Goal: Task Accomplishment & Management: Complete application form

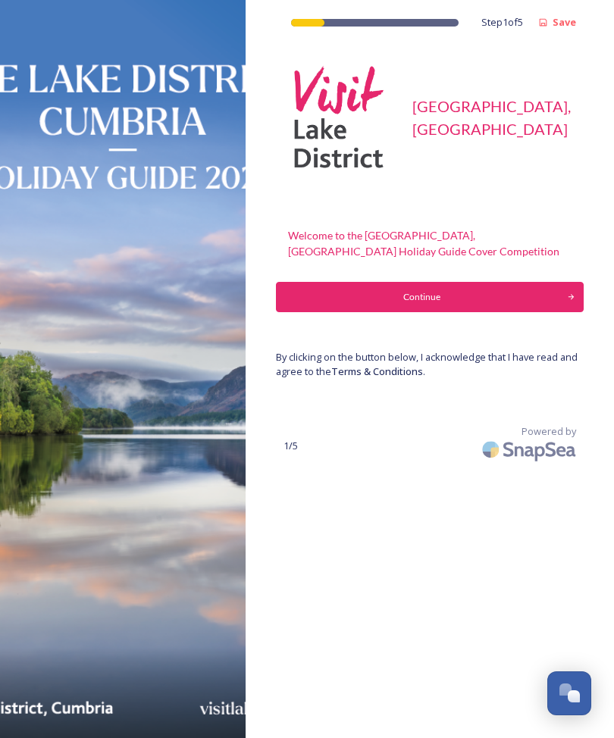
click at [438, 298] on div "Continue" at bounding box center [421, 297] width 275 height 14
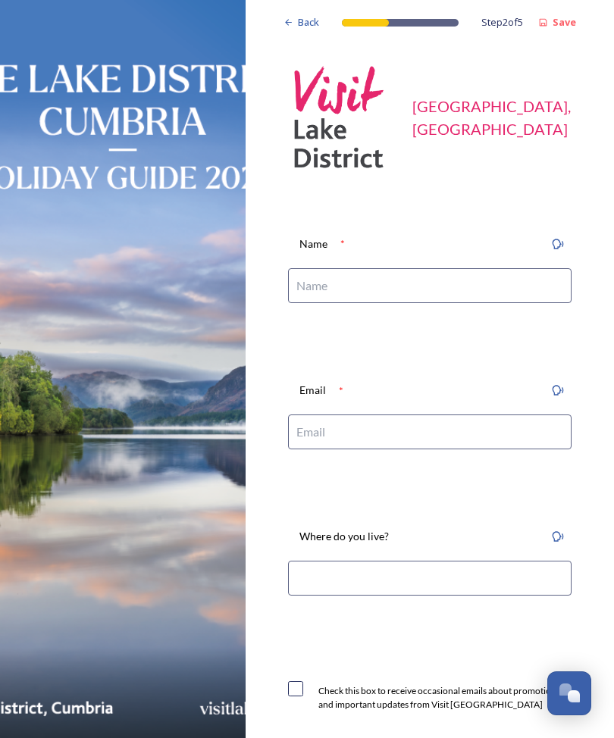
click at [385, 290] on input at bounding box center [429, 285] width 283 height 35
type input "[PERSON_NAME]"
click at [345, 443] on input at bounding box center [429, 431] width 283 height 35
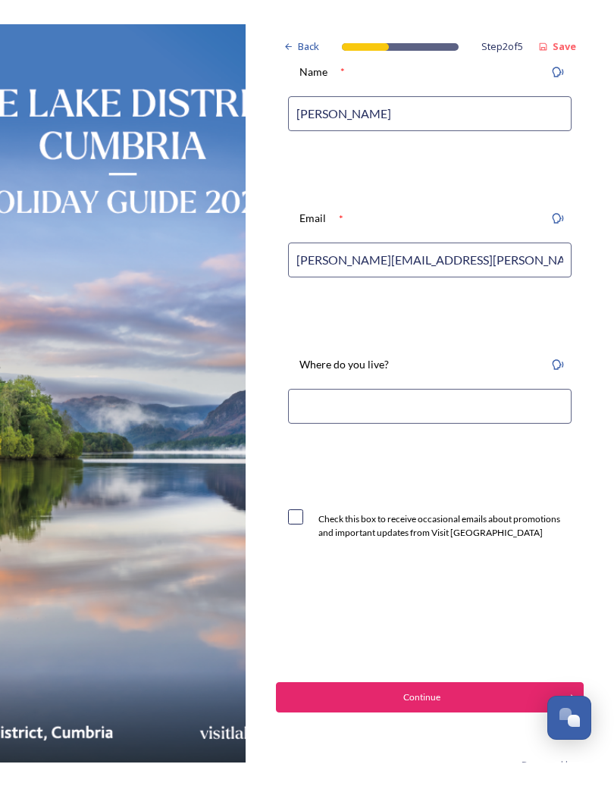
scroll to position [195, 0]
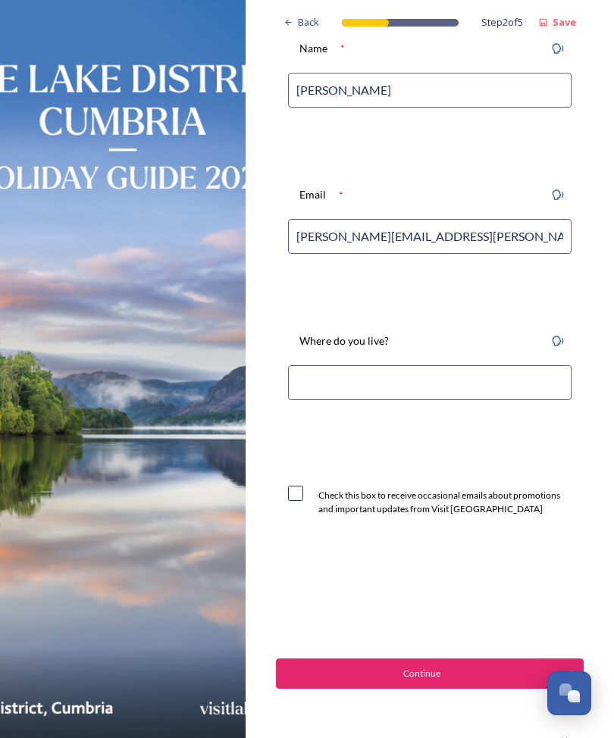
type input "[PERSON_NAME][EMAIL_ADDRESS][PERSON_NAME][DOMAIN_NAME]"
click at [313, 377] on input at bounding box center [429, 382] width 283 height 35
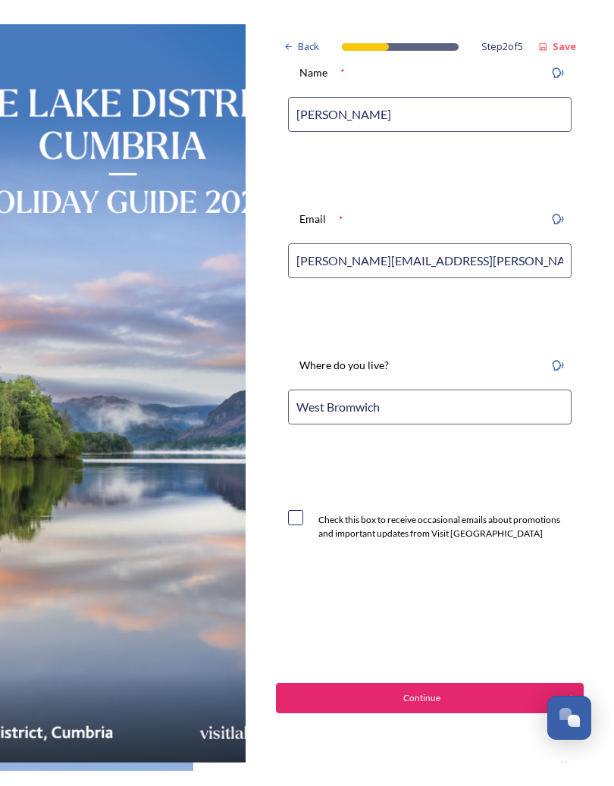
scroll to position [181, 0]
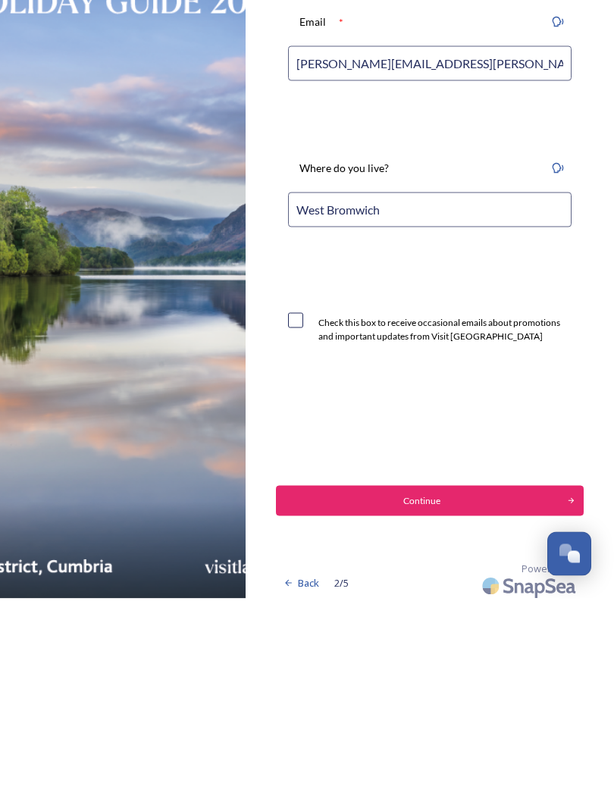
type input "West Bromwich"
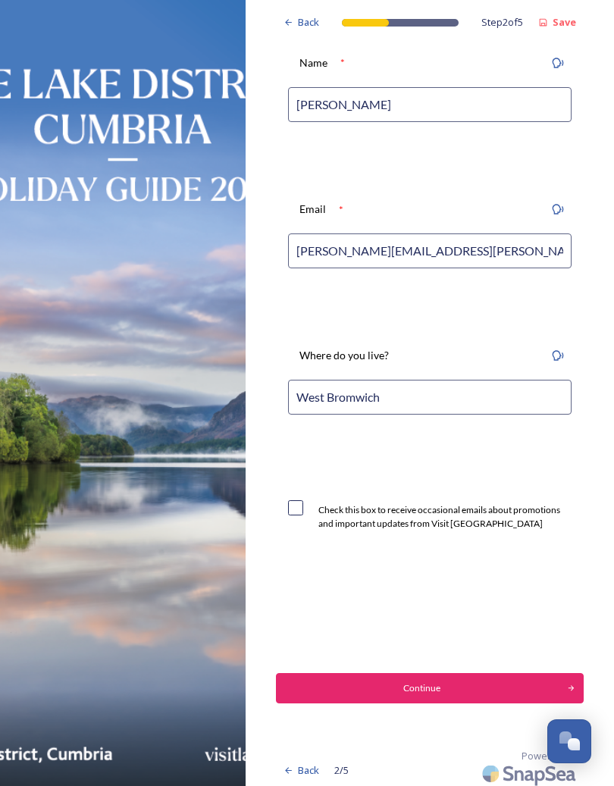
click at [420, 665] on div "Back Step 2 of 5 Save Visit Lake District, Cumbria Name * Elaine Ryder Email * …" at bounding box center [430, 305] width 308 height 972
click at [421, 684] on div "Continue" at bounding box center [421, 688] width 275 height 14
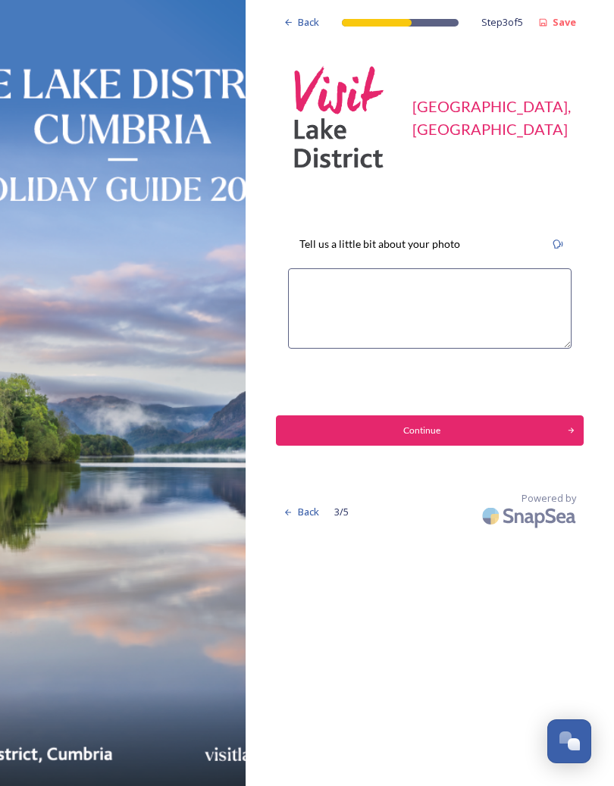
click at [309, 287] on textarea at bounding box center [429, 308] width 283 height 80
click at [322, 280] on textarea "Taken by the lake at Watendlath" at bounding box center [429, 308] width 283 height 80
type textarea "Picture of family taken by the lake at Watendlath"
click at [430, 427] on div "Continue" at bounding box center [421, 430] width 275 height 14
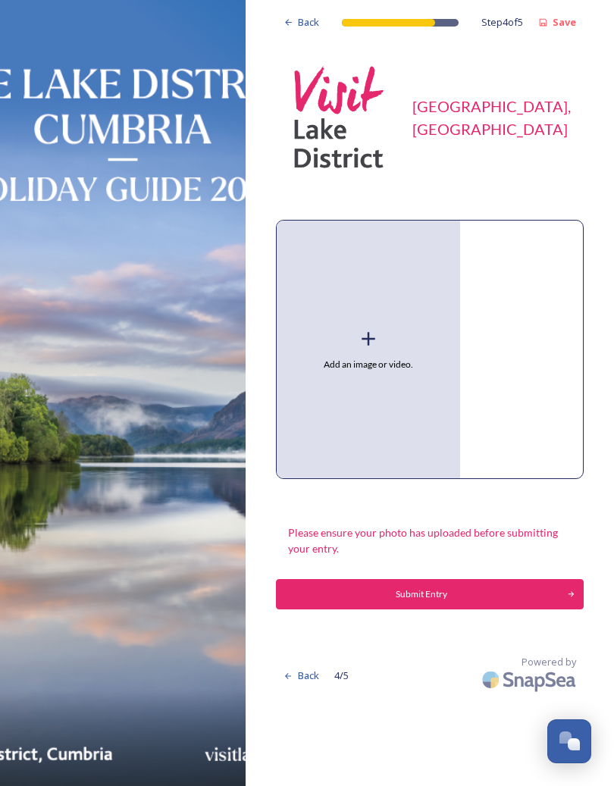
click at [385, 370] on span "Add an image or video." at bounding box center [367, 365] width 89 height 14
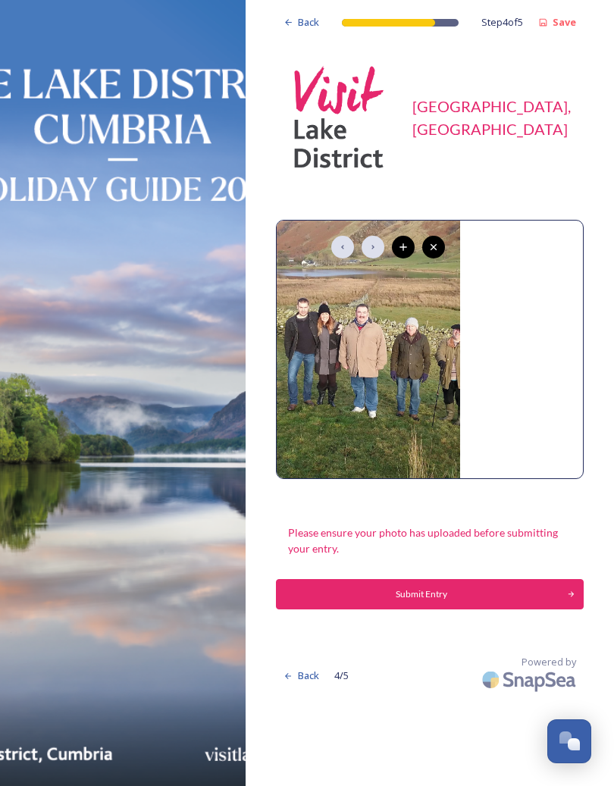
click at [405, 373] on img at bounding box center [368, 349] width 183 height 258
click at [407, 243] on icon at bounding box center [403, 247] width 12 height 12
click at [406, 244] on icon at bounding box center [403, 247] width 12 height 12
click at [448, 387] on img at bounding box center [368, 349] width 183 height 258
click at [428, 587] on div "Submit Entry" at bounding box center [421, 594] width 275 height 14
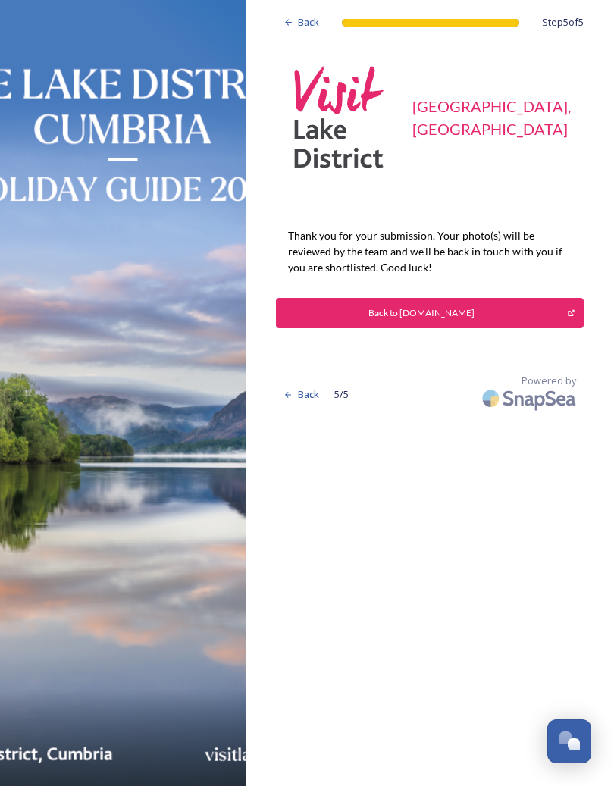
click at [455, 311] on div "Back to VisitLakeDistrict.com" at bounding box center [421, 313] width 275 height 14
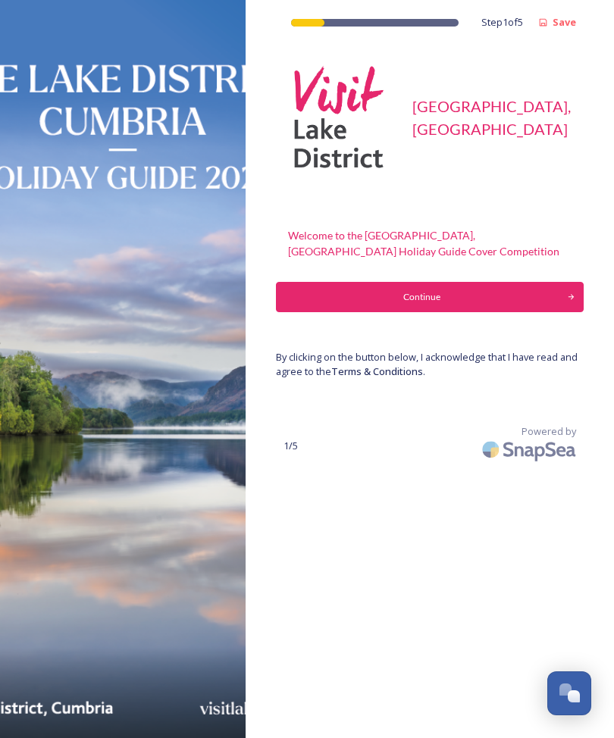
click at [430, 300] on div "Continue" at bounding box center [421, 297] width 275 height 14
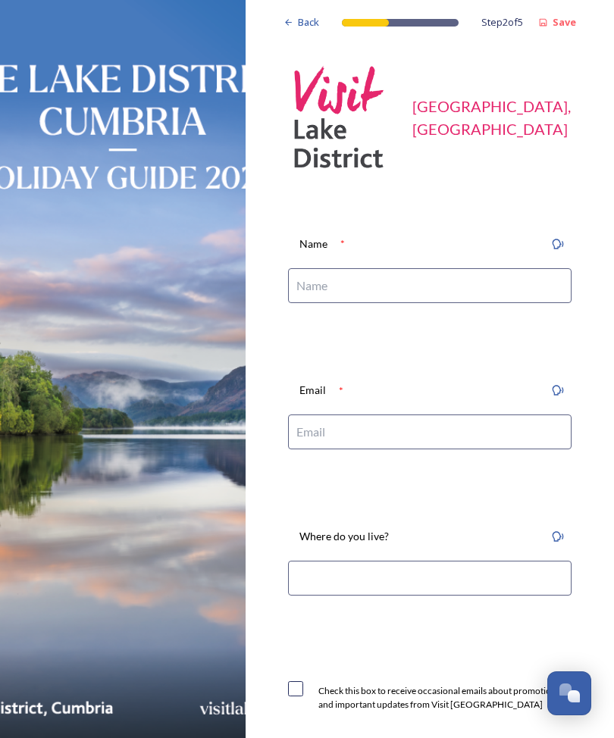
click at [377, 285] on input at bounding box center [429, 285] width 283 height 35
type input "[PERSON_NAME]"
click at [361, 426] on input at bounding box center [429, 431] width 283 height 35
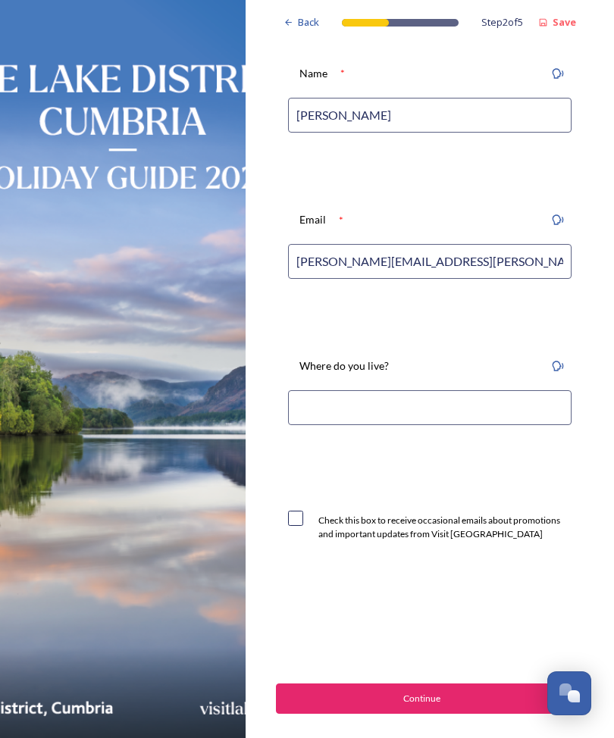
scroll to position [174, 0]
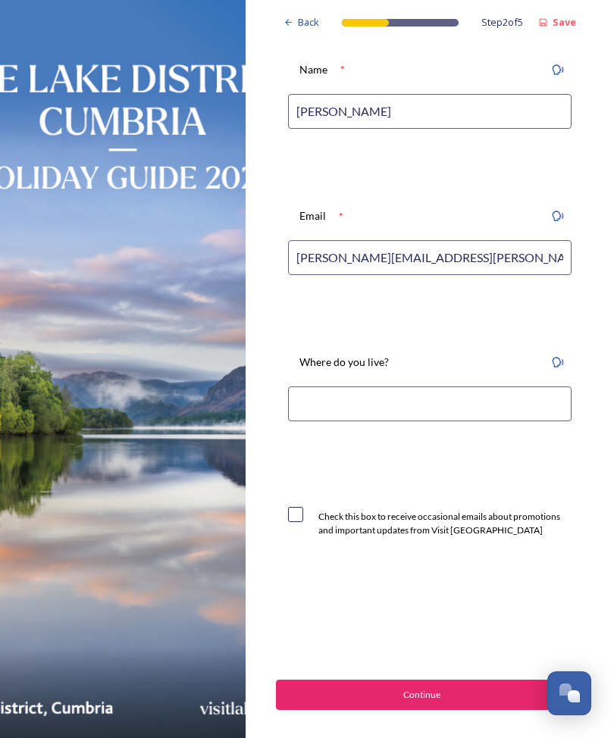
type input "[PERSON_NAME][EMAIL_ADDRESS][PERSON_NAME][DOMAIN_NAME]"
click at [398, 395] on input at bounding box center [429, 403] width 283 height 35
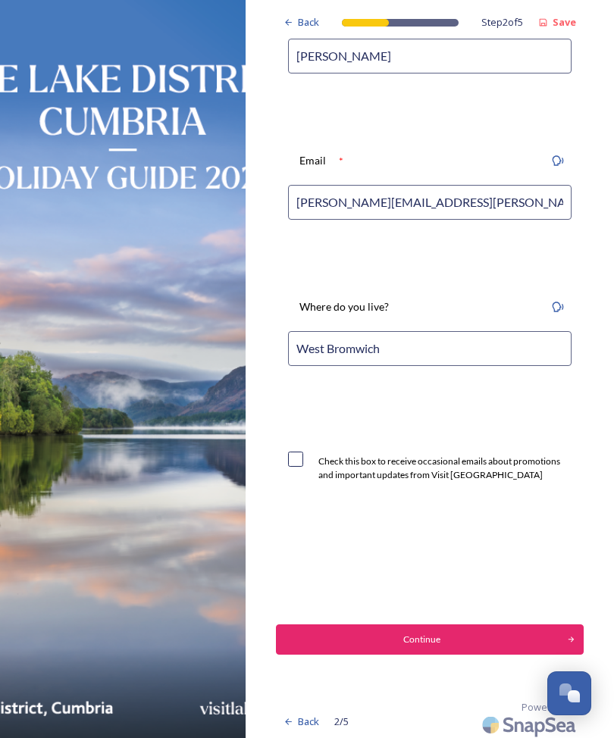
scroll to position [229, 0]
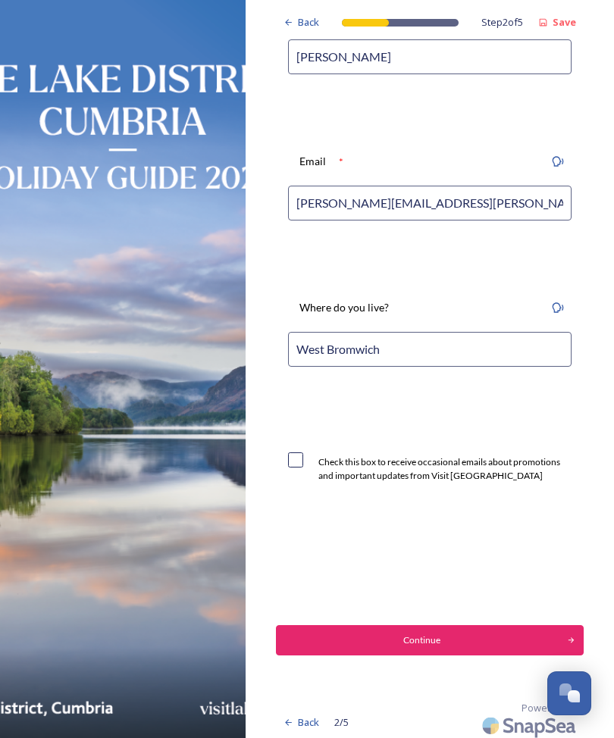
type input "West Bromwich"
click at [294, 457] on input "checkbox" at bounding box center [295, 459] width 15 height 15
checkbox input "true"
click at [423, 634] on div "Continue" at bounding box center [421, 640] width 275 height 14
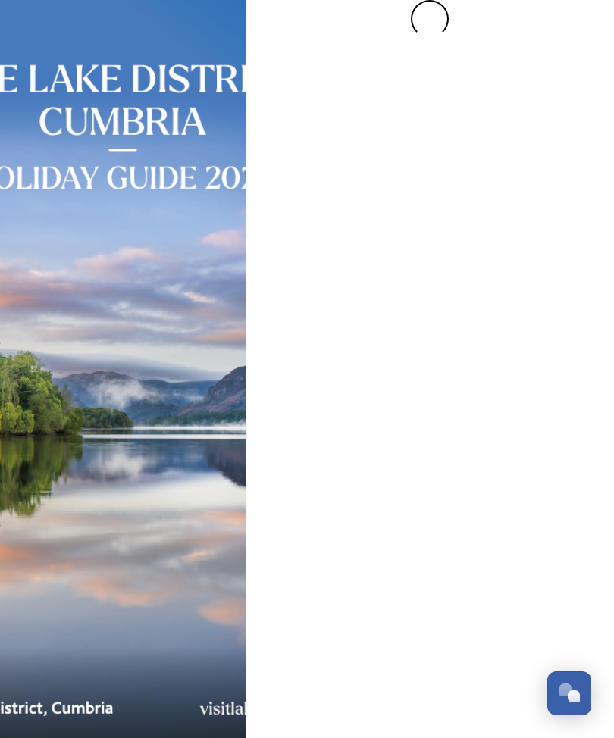
scroll to position [0, 0]
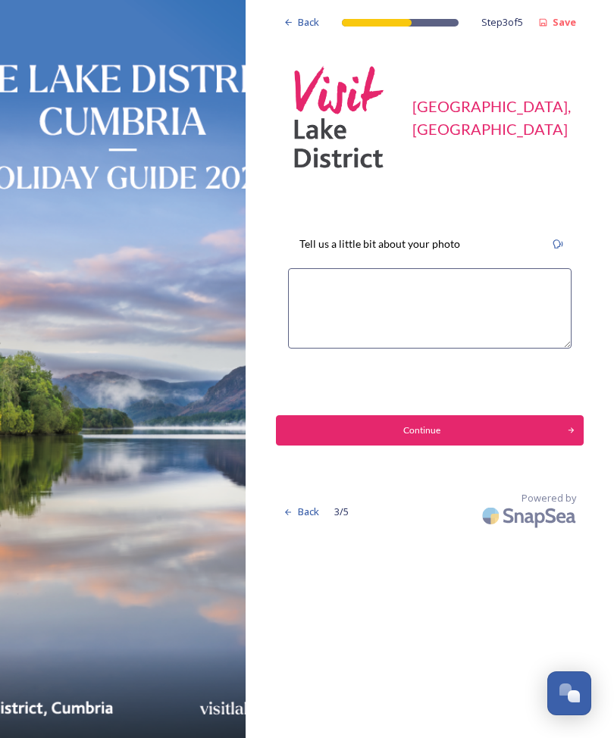
click at [332, 286] on textarea at bounding box center [429, 308] width 283 height 80
type textarea "View of Bassenthwaite Lake"
click at [430, 417] on button "Continue" at bounding box center [430, 430] width 308 height 30
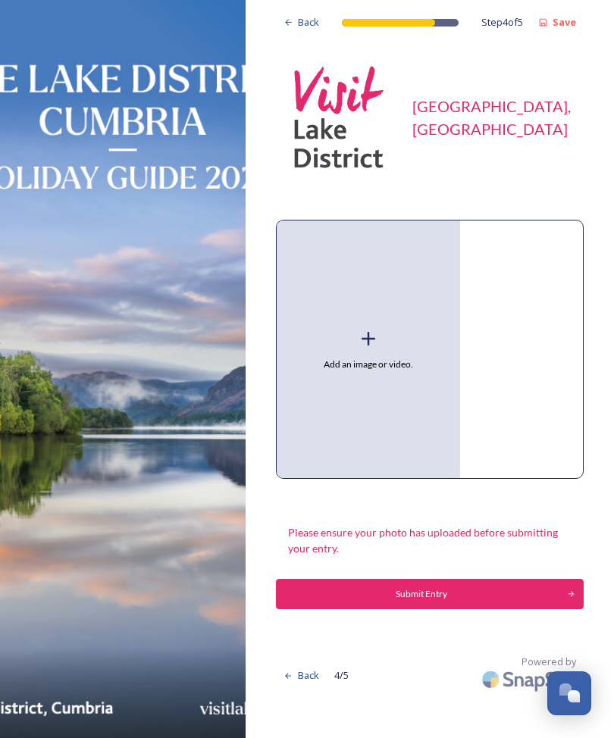
click at [384, 348] on div "Add an image or video." at bounding box center [368, 349] width 183 height 258
click at [371, 334] on icon at bounding box center [368, 338] width 23 height 23
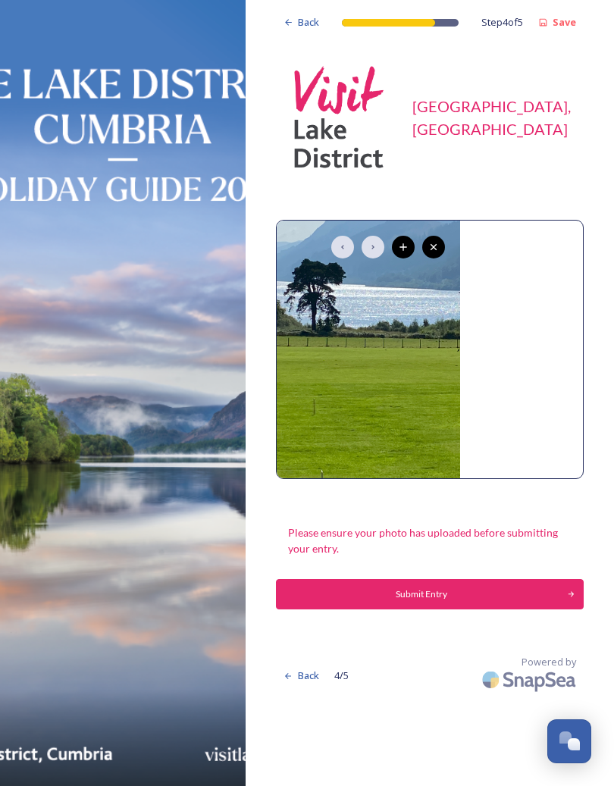
click at [432, 594] on div "Submit Entry" at bounding box center [421, 594] width 275 height 14
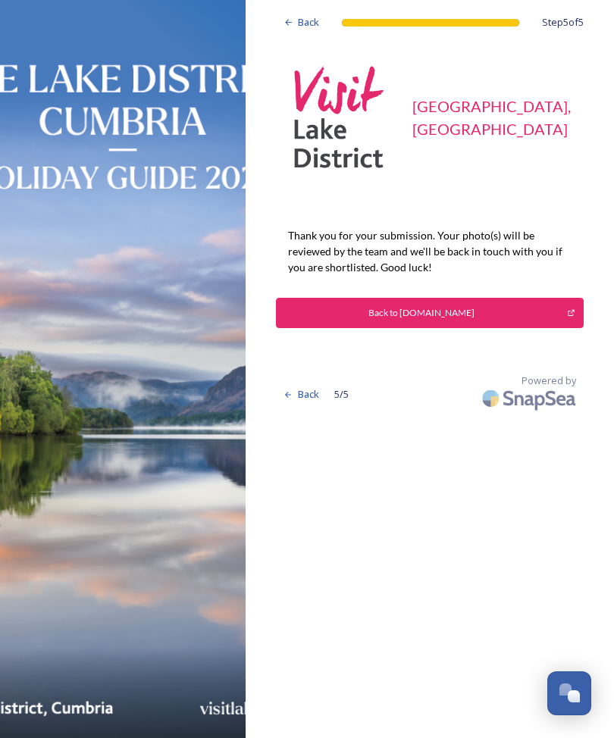
click at [481, 311] on div "Back to VisitLakeDistrict.com" at bounding box center [421, 313] width 275 height 14
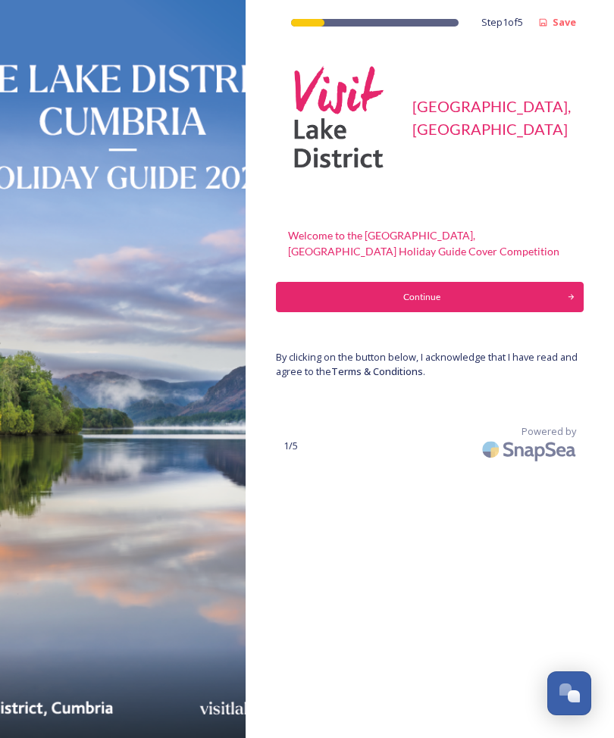
click at [419, 290] on div "Continue" at bounding box center [421, 297] width 275 height 14
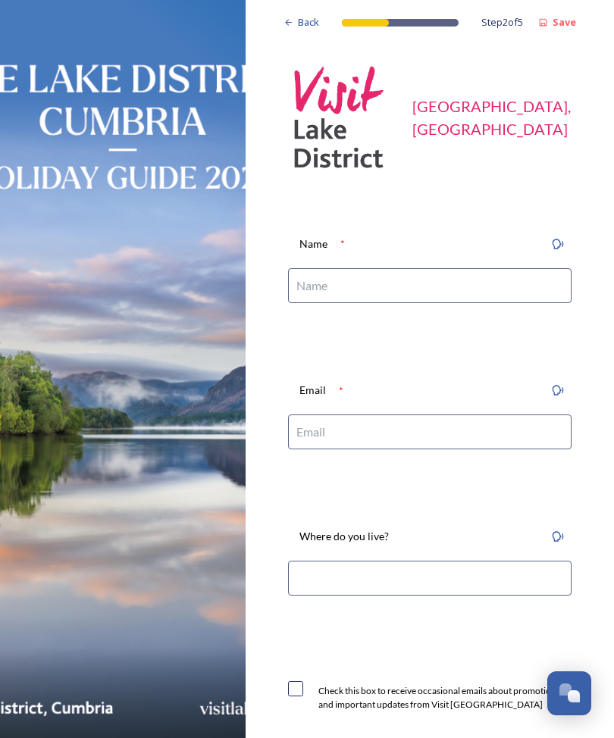
click at [383, 286] on input at bounding box center [429, 285] width 283 height 35
click at [377, 280] on input at bounding box center [429, 285] width 283 height 35
type input "[PERSON_NAME]"
click at [352, 438] on input at bounding box center [429, 431] width 283 height 35
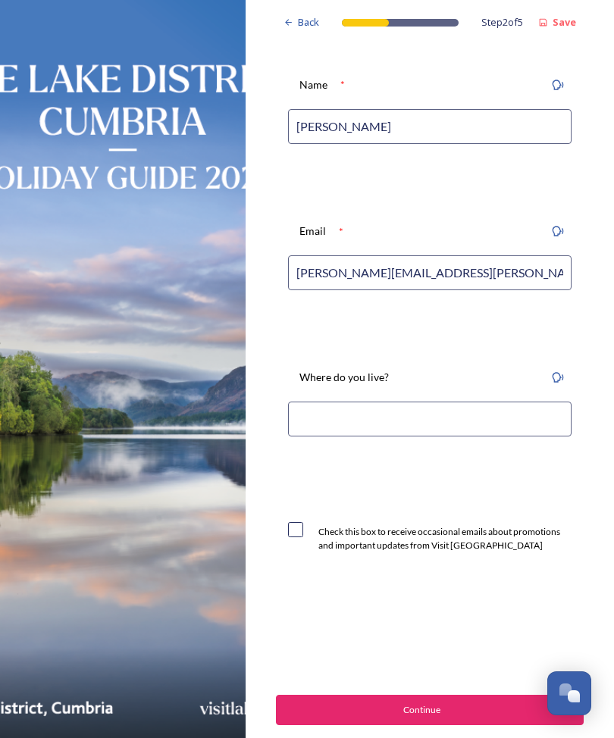
scroll to position [164, 0]
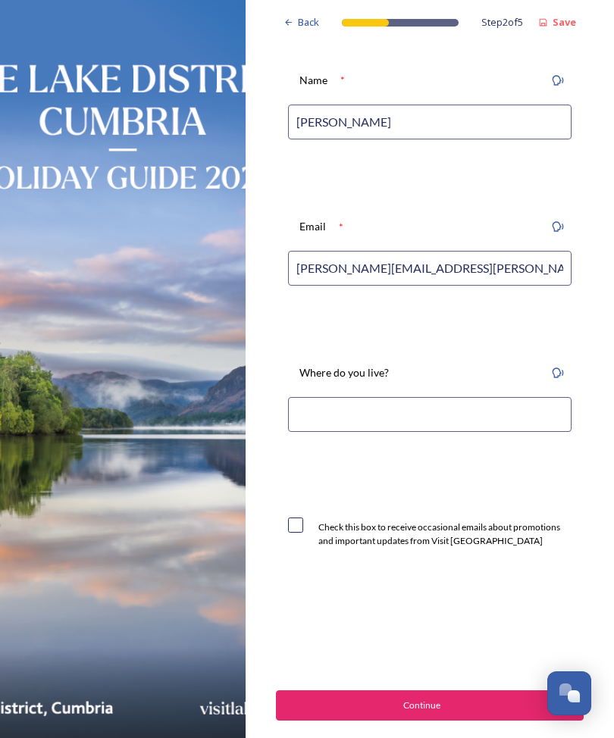
type input "[PERSON_NAME][EMAIL_ADDRESS][PERSON_NAME][DOMAIN_NAME]"
click at [422, 412] on input at bounding box center [429, 414] width 283 height 35
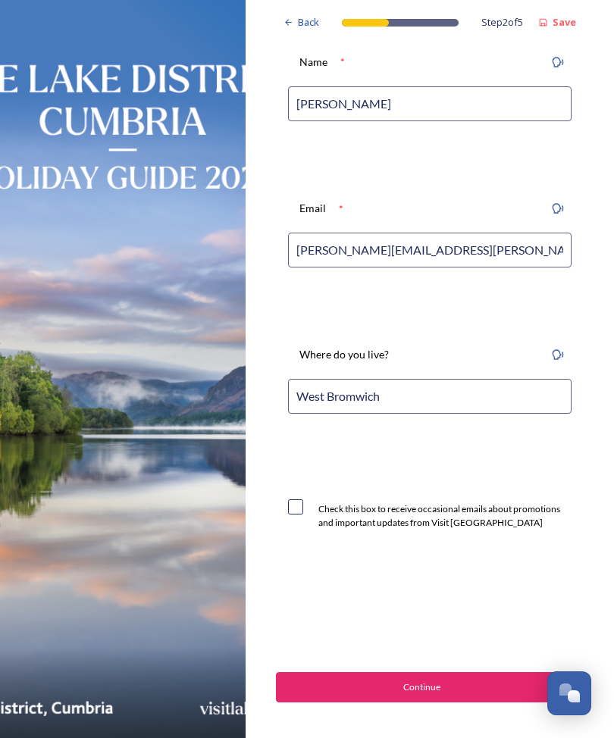
scroll to position [181, 0]
type input "West Bromwich"
click at [295, 500] on input "checkbox" at bounding box center [295, 507] width 15 height 15
checkbox input "true"
click at [433, 681] on div "Continue" at bounding box center [421, 688] width 275 height 14
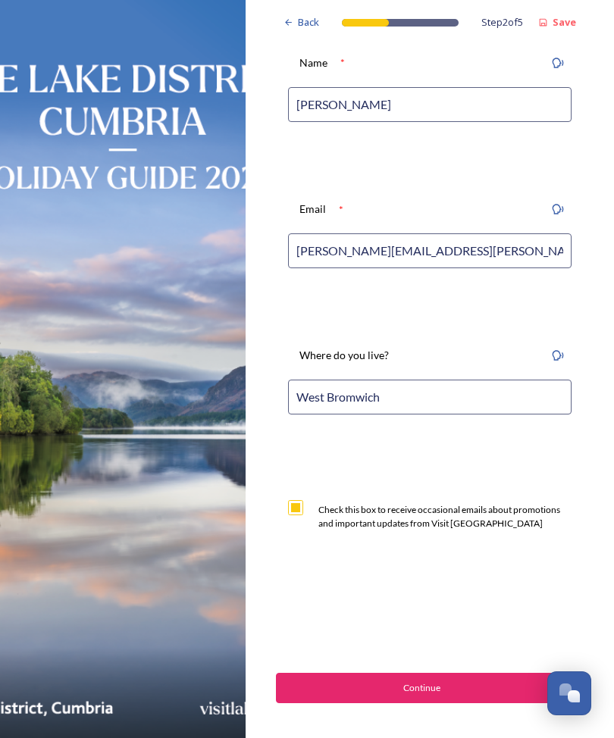
scroll to position [0, 0]
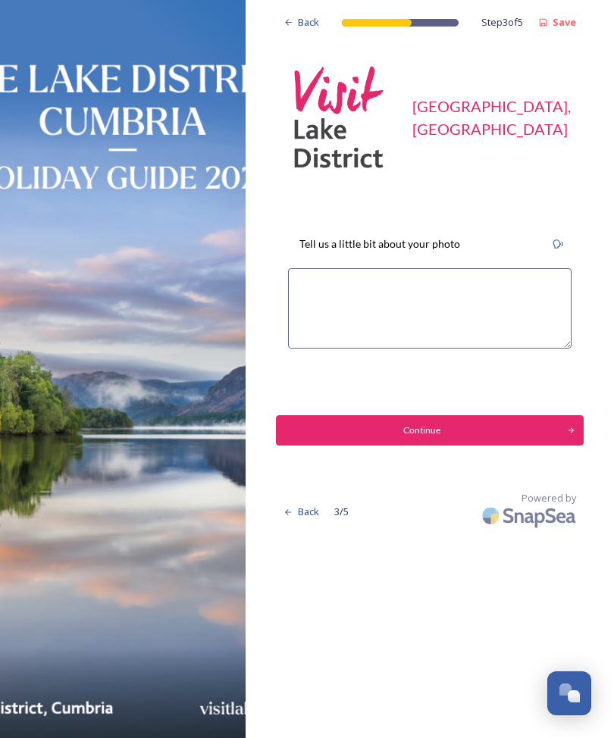
click at [317, 287] on textarea at bounding box center [429, 308] width 283 height 80
type textarea "Nephews wedding overlooking Surprise View on Derwent Water"
click at [433, 421] on button "Continue" at bounding box center [430, 430] width 308 height 30
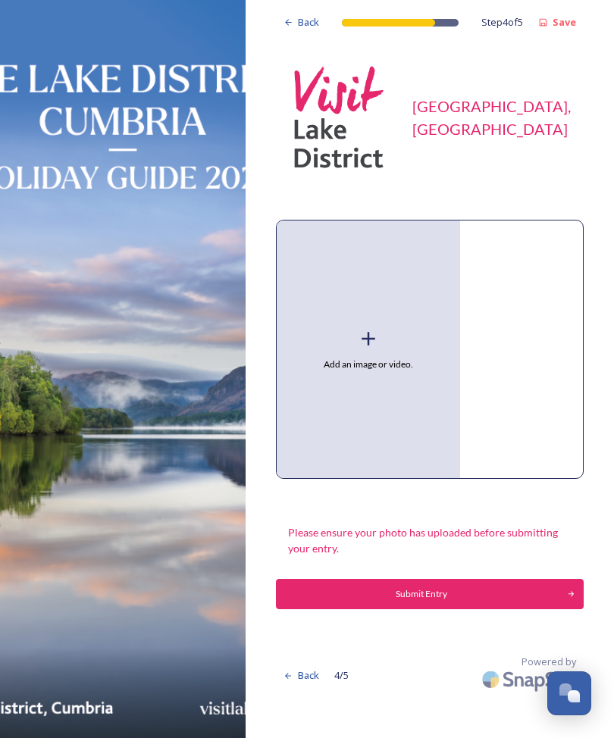
click at [390, 375] on div "Add an image or video." at bounding box center [368, 349] width 183 height 258
click at [392, 377] on div "Add an image or video." at bounding box center [368, 349] width 183 height 258
